Goal: Transaction & Acquisition: Download file/media

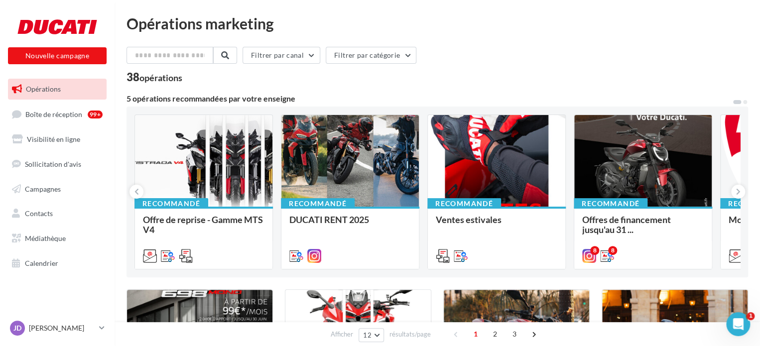
click at [510, 66] on div "Filtrer par canal Filtrer par catégorie" at bounding box center [438, 57] width 622 height 21
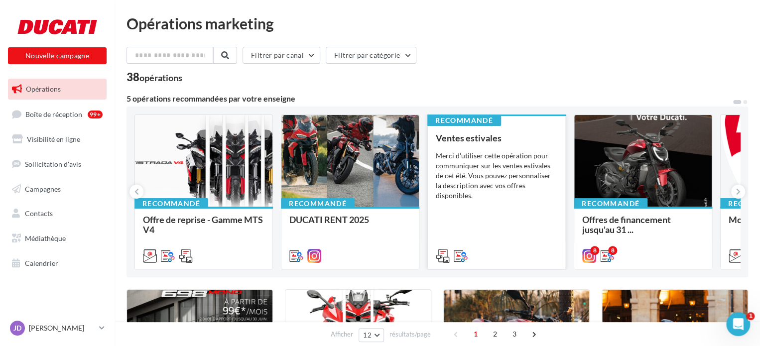
click at [495, 164] on div "Merci d'utiliser cette opération pour communiquer sur les ventes estivales de c…" at bounding box center [497, 176] width 122 height 50
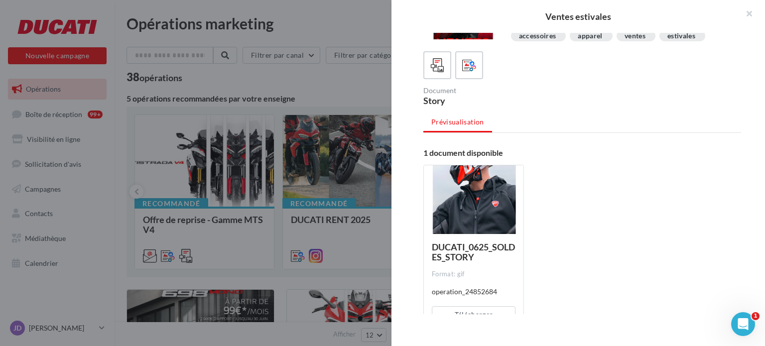
scroll to position [28, 0]
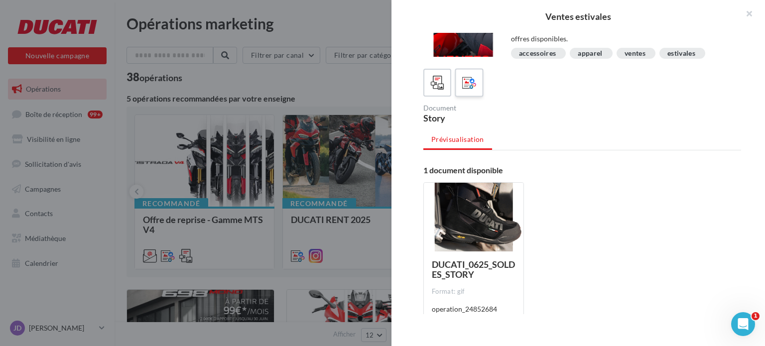
click at [469, 81] on icon at bounding box center [469, 83] width 14 height 14
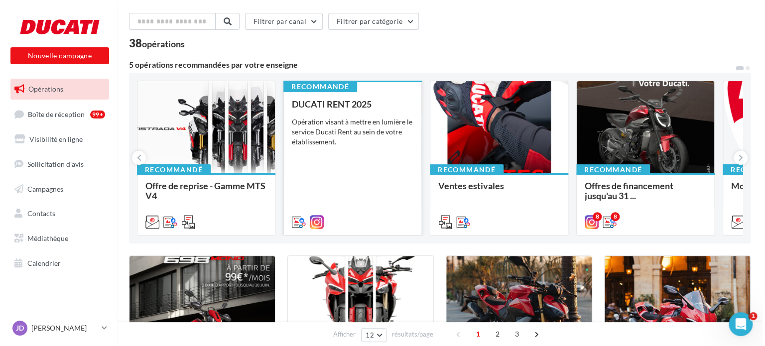
scroll to position [0, 0]
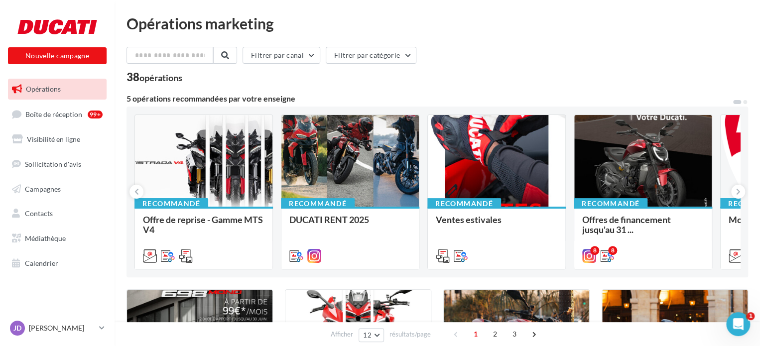
click at [555, 16] on div "Opérations marketing" at bounding box center [438, 23] width 622 height 15
click at [492, 95] on div "5 opérations recommandées par votre enseigne" at bounding box center [430, 99] width 606 height 8
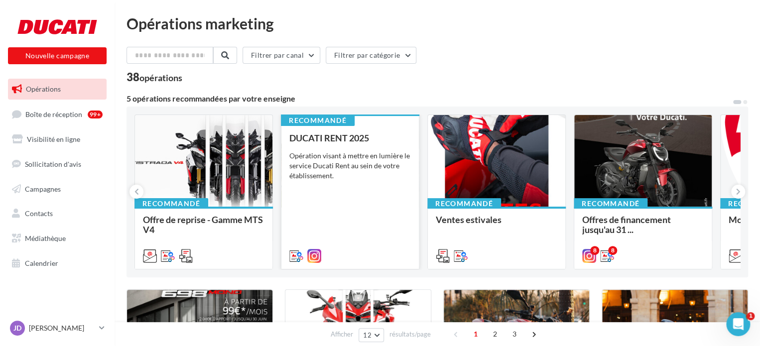
click at [356, 170] on div "Opération visant à mettre en lumière le service Ducati Rent au sein de votre ét…" at bounding box center [350, 166] width 122 height 30
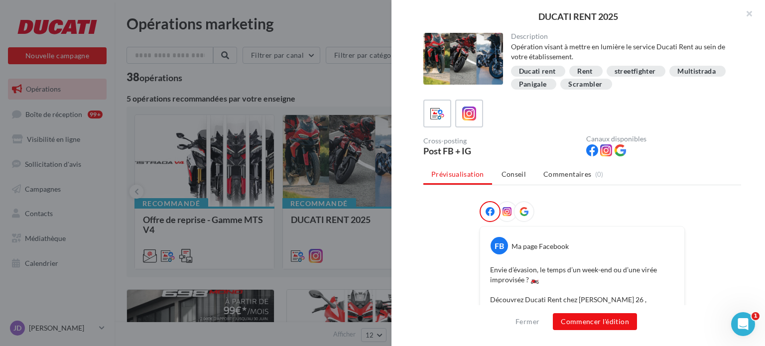
click at [484, 74] on div at bounding box center [464, 59] width 80 height 52
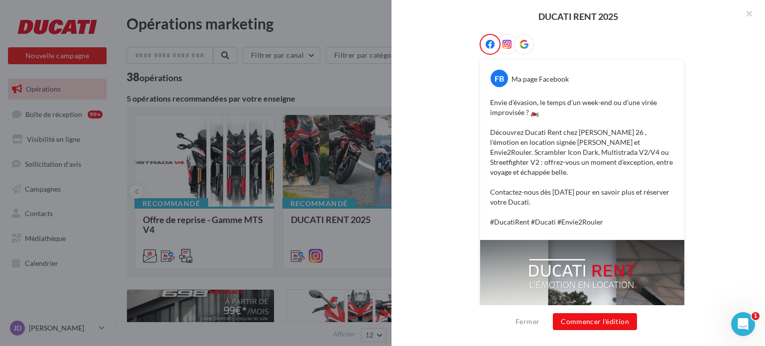
scroll to position [367, 0]
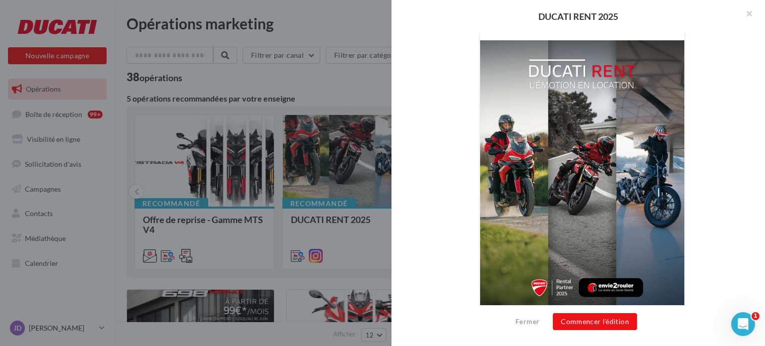
click at [747, 330] on div "Ouvrir le Messenger Intercom" at bounding box center [743, 324] width 33 height 33
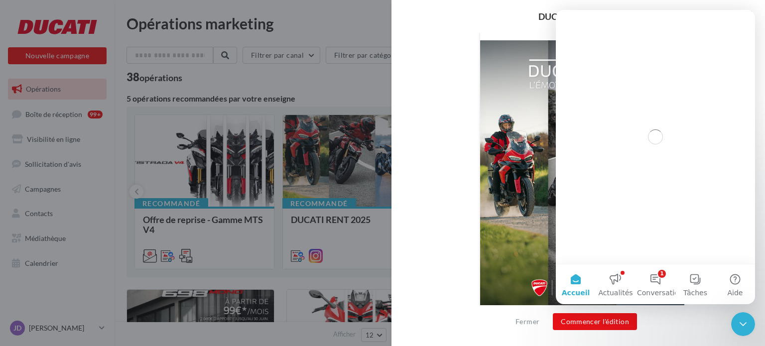
scroll to position [0, 0]
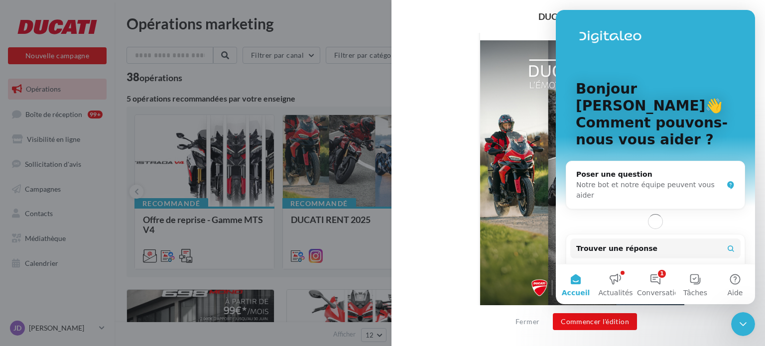
click at [729, 329] on div "Fermer Commencer l'édition" at bounding box center [579, 325] width 374 height 41
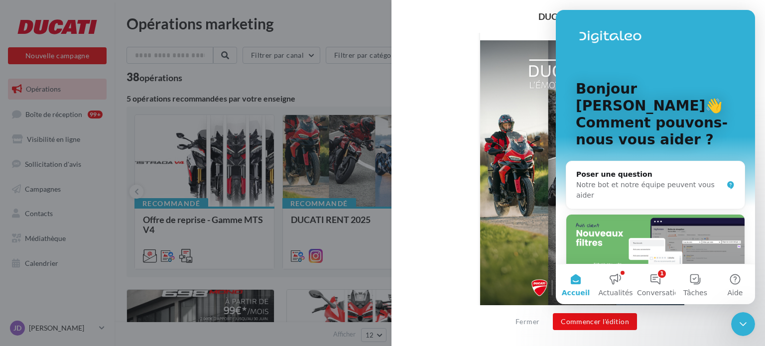
click at [736, 328] on div "Fermer le Messenger Intercom" at bounding box center [743, 324] width 24 height 24
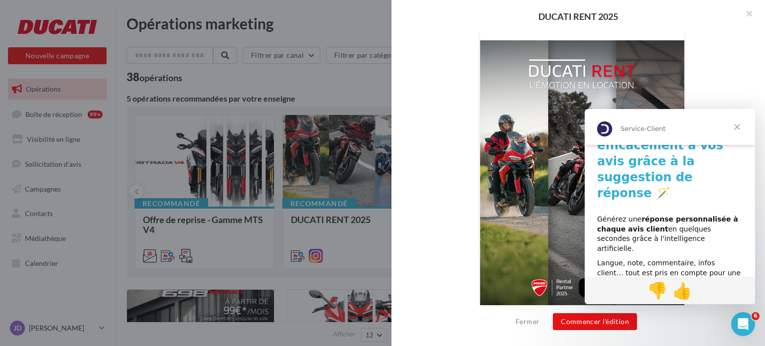
scroll to position [135, 0]
click at [739, 125] on span "Fermer" at bounding box center [737, 127] width 36 height 36
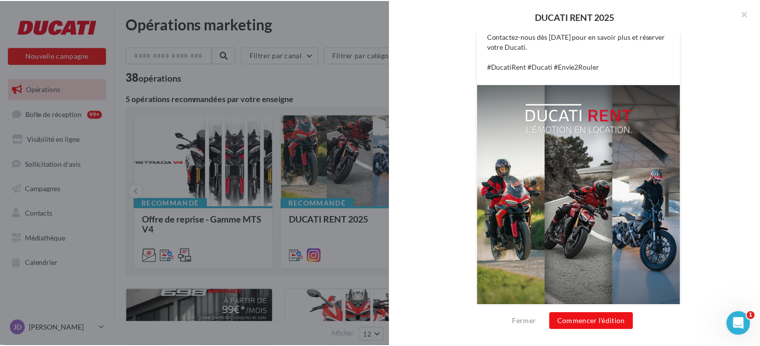
scroll to position [367, 0]
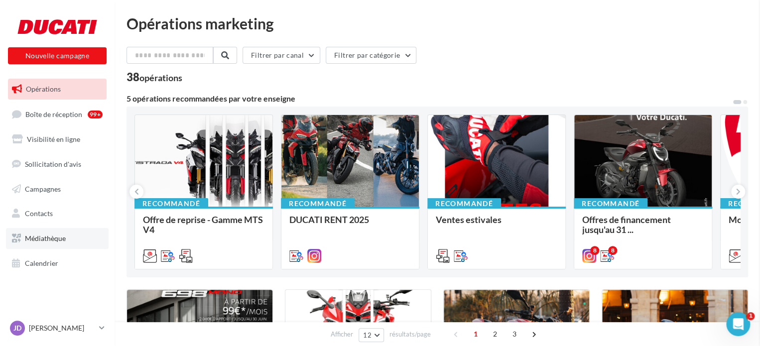
click at [63, 245] on link "Médiathèque" at bounding box center [57, 238] width 103 height 21
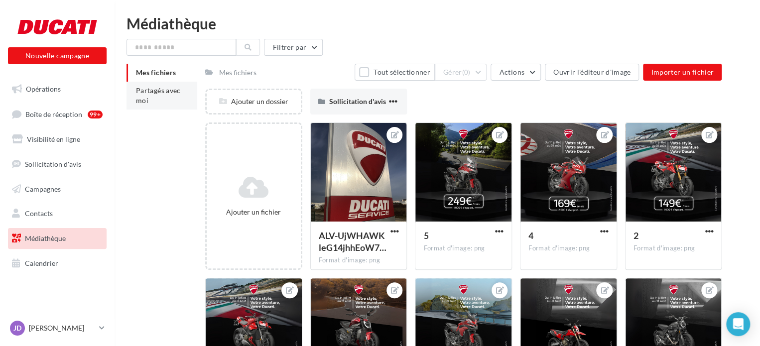
click at [163, 88] on span "Partagés avec moi" at bounding box center [158, 95] width 45 height 18
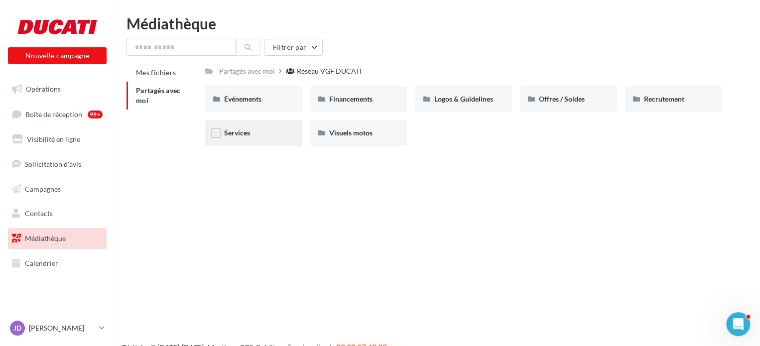
click at [261, 132] on div "Services" at bounding box center [253, 133] width 59 height 10
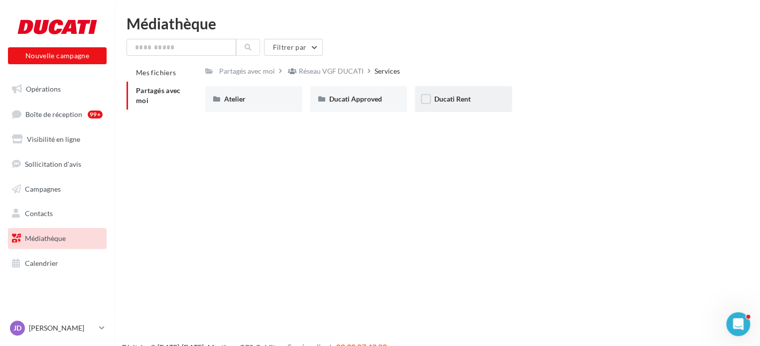
click at [461, 100] on span "Ducati Rent" at bounding box center [452, 99] width 36 height 8
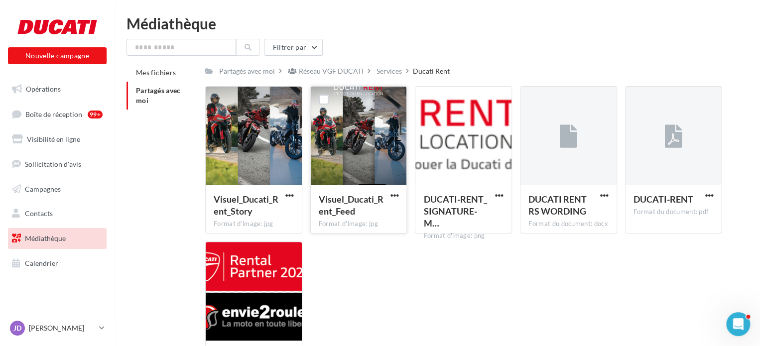
click at [399, 191] on div at bounding box center [394, 195] width 12 height 10
click at [393, 191] on span "button" at bounding box center [394, 195] width 8 height 8
click at [352, 213] on button "Télécharger" at bounding box center [351, 215] width 100 height 26
click at [31, 235] on span "Médiathèque" at bounding box center [45, 238] width 41 height 8
